Goal: Information Seeking & Learning: Learn about a topic

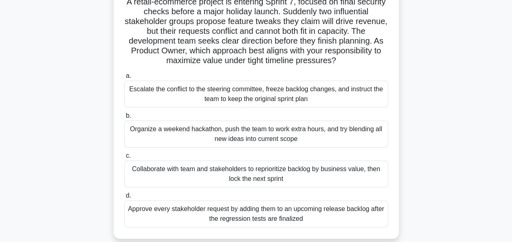
scroll to position [82, 0]
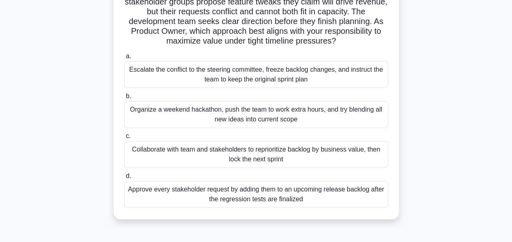
click at [291, 158] on div "Collaborate with team and stakeholders to reprioritize backlog by business valu…" at bounding box center [256, 154] width 264 height 27
click at [124, 139] on input "c. Collaborate with team and stakeholders to reprioritize backlog by business v…" at bounding box center [124, 136] width 0 height 5
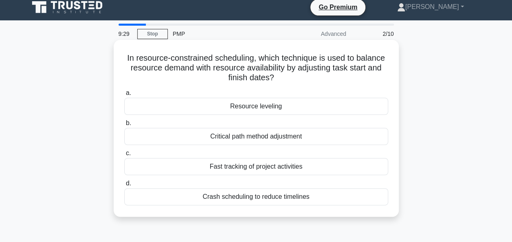
scroll to position [0, 0]
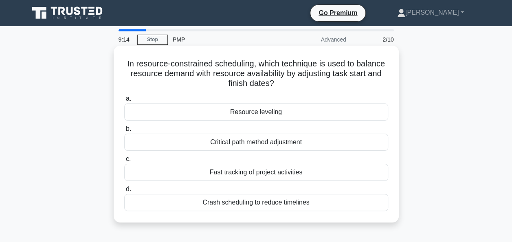
click at [289, 141] on div "Critical path method adjustment" at bounding box center [256, 142] width 264 height 17
click at [124, 132] on input "b. Critical path method adjustment" at bounding box center [124, 128] width 0 height 5
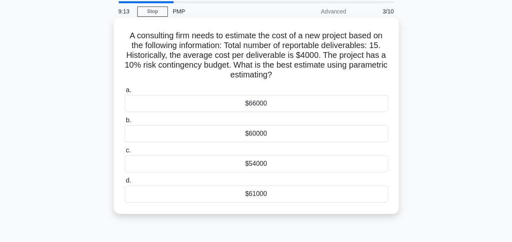
scroll to position [41, 0]
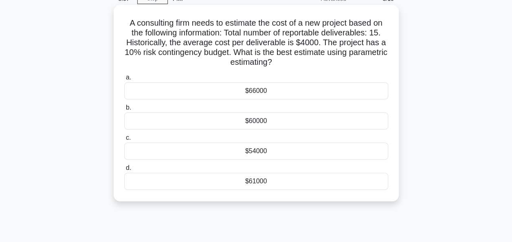
click at [263, 88] on div "$66000" at bounding box center [256, 90] width 264 height 17
click at [124, 80] on input "a. $66000" at bounding box center [124, 77] width 0 height 5
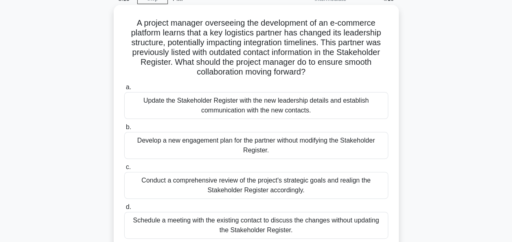
click at [340, 103] on div "Update the Stakeholder Register with the new leadership details and establish c…" at bounding box center [256, 105] width 264 height 27
click at [124, 90] on input "a. Update the Stakeholder Register with the new leadership details and establis…" at bounding box center [124, 87] width 0 height 5
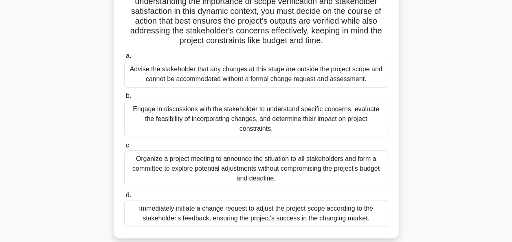
scroll to position [122, 0]
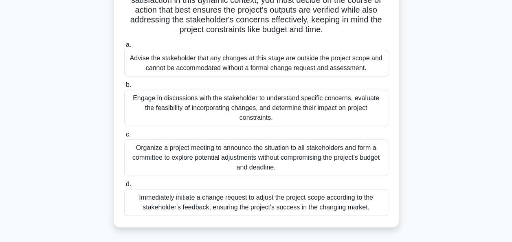
click at [351, 110] on div "Engage in discussions with the stakeholder to understand specific concerns, eva…" at bounding box center [256, 108] width 264 height 37
click at [124, 88] on input "b. Engage in discussions with the stakeholder to understand specific concerns, …" at bounding box center [124, 84] width 0 height 5
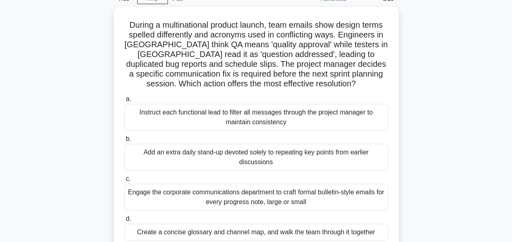
scroll to position [82, 0]
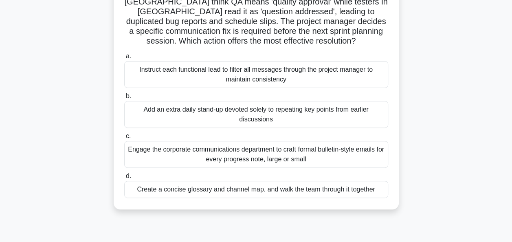
click at [274, 191] on div "Create a concise glossary and channel map, and walk the team through it together" at bounding box center [256, 189] width 264 height 17
click at [124, 179] on input "d. Create a concise glossary and channel map, and walk the team through it toge…" at bounding box center [124, 176] width 0 height 5
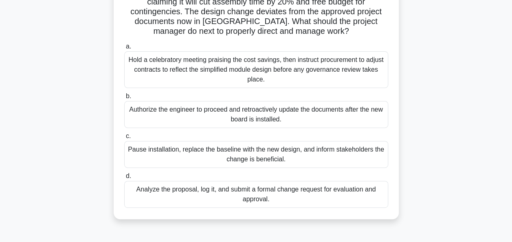
click at [295, 196] on div "Analyze the proposal, log it, and submit a formal change request for evaluation…" at bounding box center [256, 194] width 264 height 27
click at [124, 179] on input "d. Analyze the proposal, log it, and submit a formal change request for evaluat…" at bounding box center [124, 176] width 0 height 5
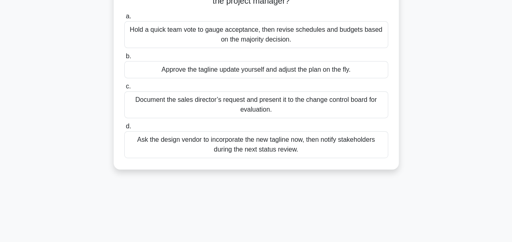
scroll to position [122, 0]
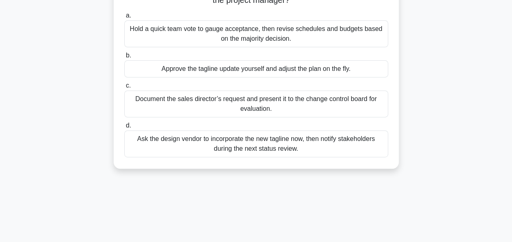
click at [350, 108] on div "Document the sales director’s request and present it to the change control boar…" at bounding box center [256, 103] width 264 height 27
click at [124, 88] on input "c. Document the sales director’s request and present it to the change control b…" at bounding box center [124, 85] width 0 height 5
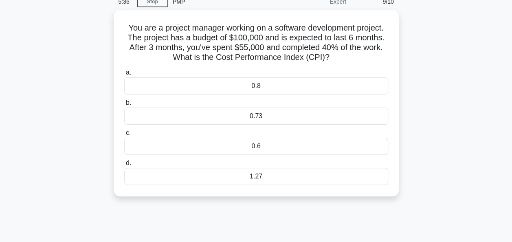
scroll to position [0, 0]
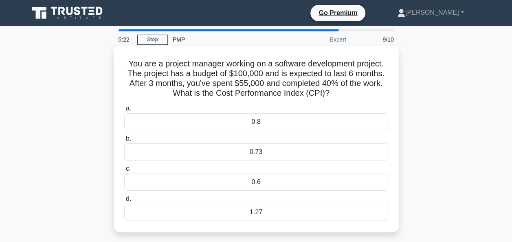
click at [258, 154] on div "0.73" at bounding box center [256, 151] width 264 height 17
click at [124, 141] on input "b. 0.73" at bounding box center [124, 138] width 0 height 5
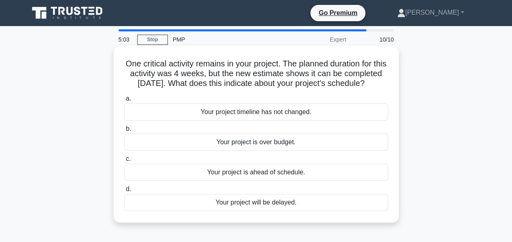
click at [295, 180] on div "Your project is ahead of schedule." at bounding box center [256, 172] width 264 height 17
click at [124, 162] on input "c. Your project is ahead of schedule." at bounding box center [124, 158] width 0 height 5
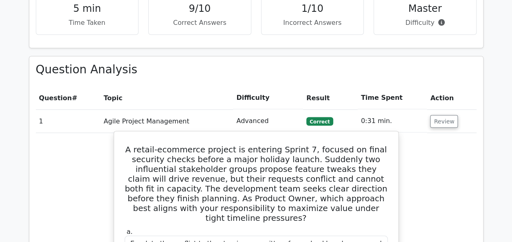
scroll to position [734, 0]
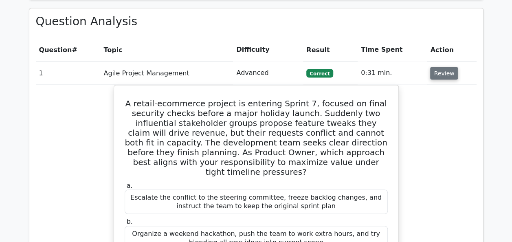
click at [439, 67] on button "Review" at bounding box center [444, 73] width 28 height 13
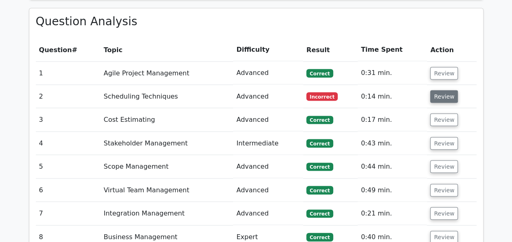
click at [430, 90] on button "Review" at bounding box center [444, 96] width 28 height 13
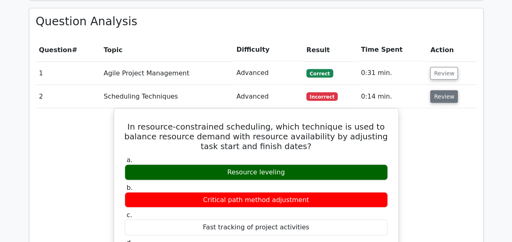
click at [433, 90] on button "Review" at bounding box center [444, 96] width 28 height 13
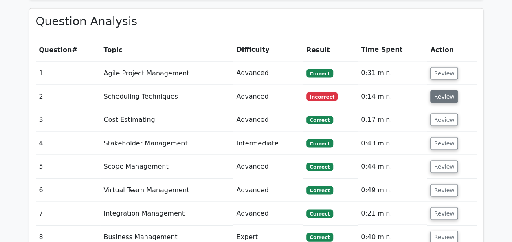
click at [433, 90] on button "Review" at bounding box center [444, 96] width 28 height 13
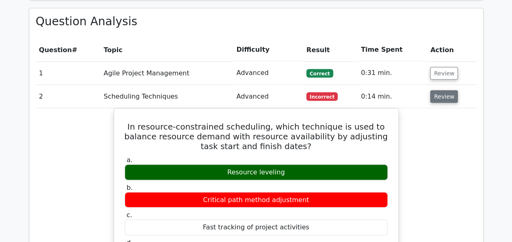
click at [433, 90] on button "Review" at bounding box center [444, 96] width 28 height 13
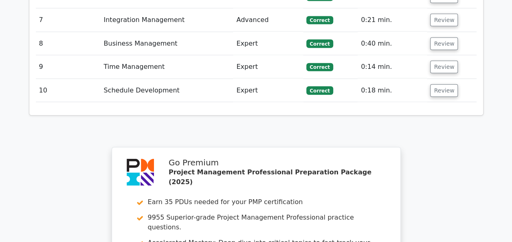
scroll to position [937, 0]
